Goal: Find specific page/section: Find specific page/section

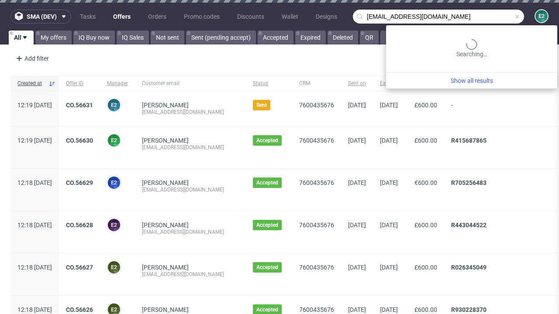
type input "[EMAIL_ADDRESS][DOMAIN_NAME]"
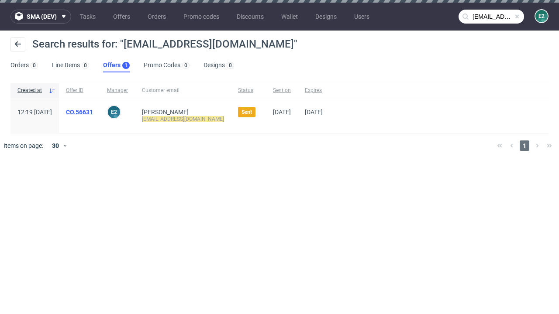
click at [116, 65] on link "Offers 1" at bounding box center [116, 65] width 27 height 14
click at [93, 112] on link "CO.56631" at bounding box center [79, 112] width 27 height 7
